Goal: Information Seeking & Learning: Learn about a topic

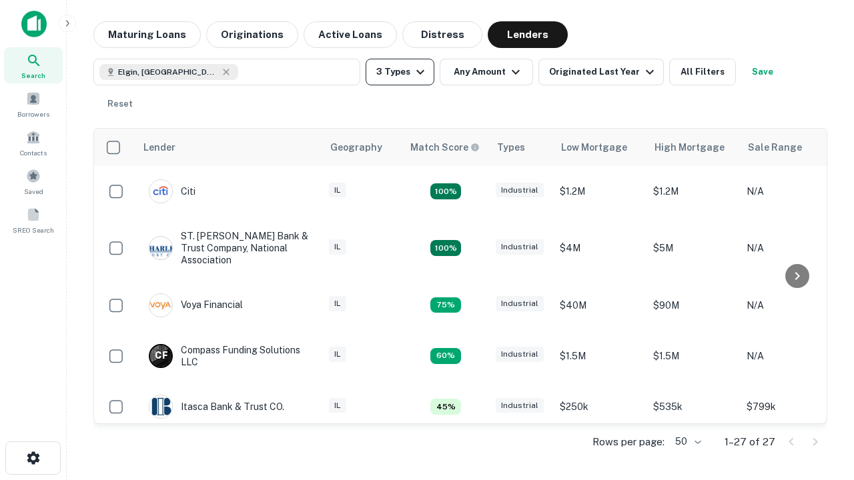
click at [400, 72] on button "3 Types" at bounding box center [400, 72] width 69 height 27
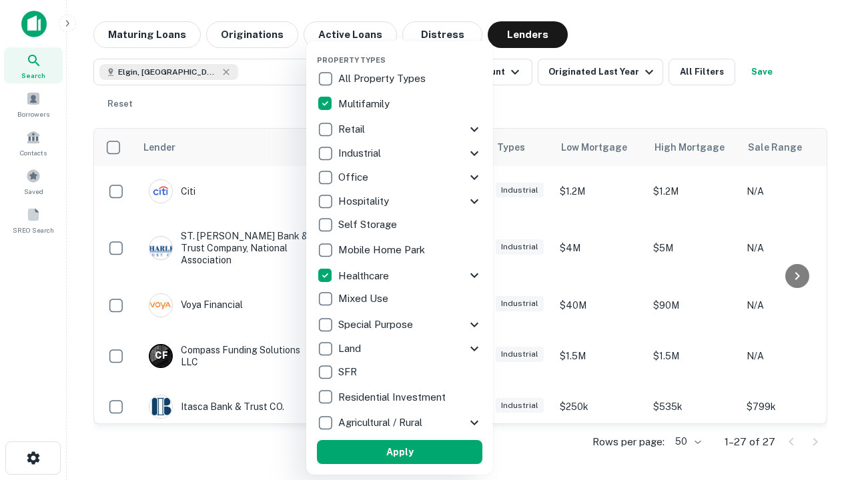
click at [400, 452] on button "Apply" at bounding box center [399, 452] width 165 height 24
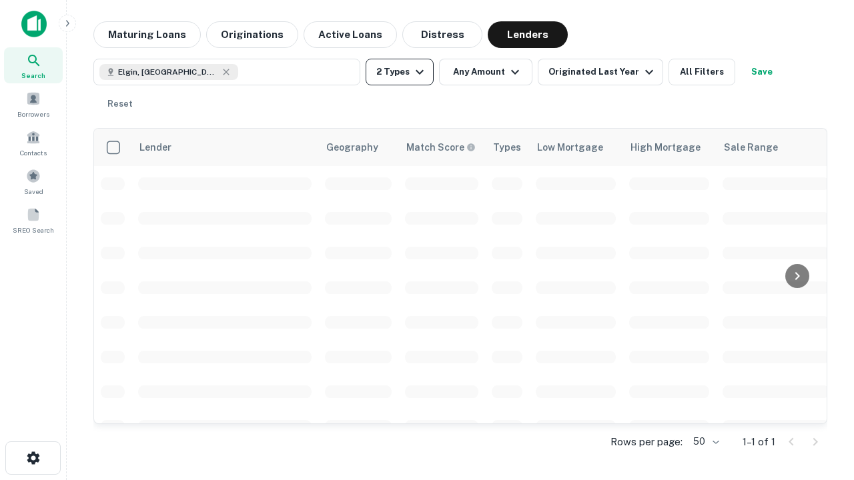
click at [400, 72] on button "2 Types" at bounding box center [400, 72] width 68 height 27
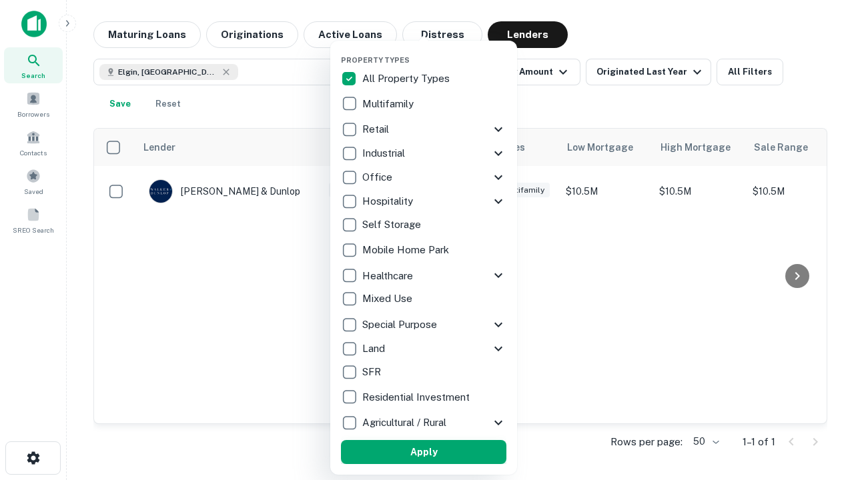
click at [424, 452] on button "Apply" at bounding box center [423, 452] width 165 height 24
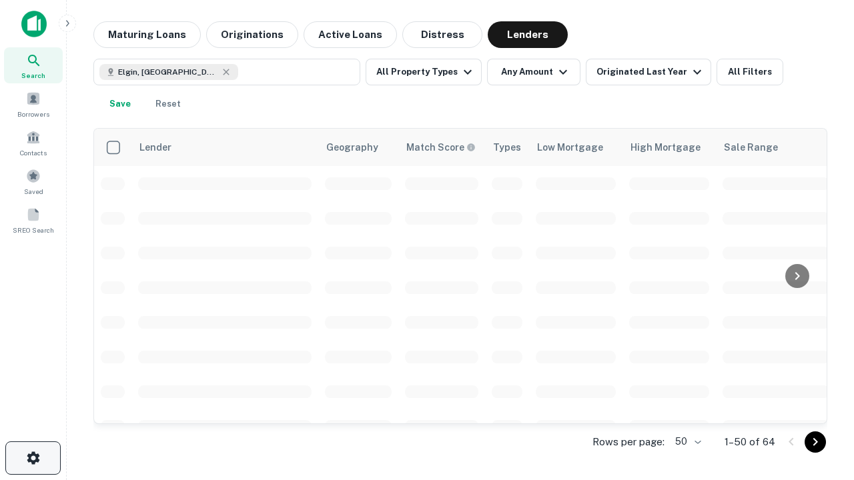
click at [33, 458] on icon "button" at bounding box center [33, 458] width 16 height 16
